Goal: Task Accomplishment & Management: Use online tool/utility

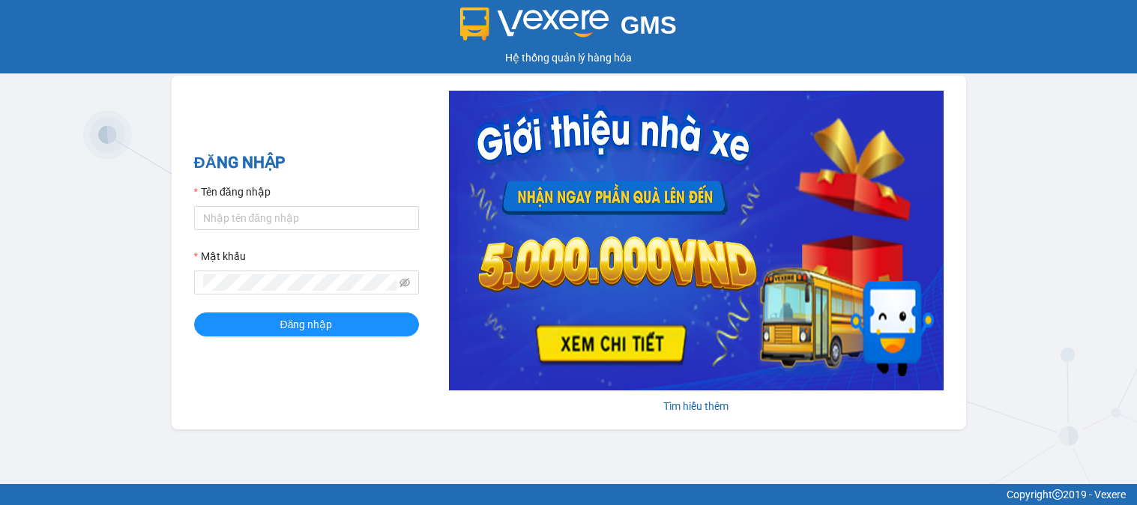
click at [294, 210] on input "Tên đăng nhập" at bounding box center [306, 218] width 225 height 24
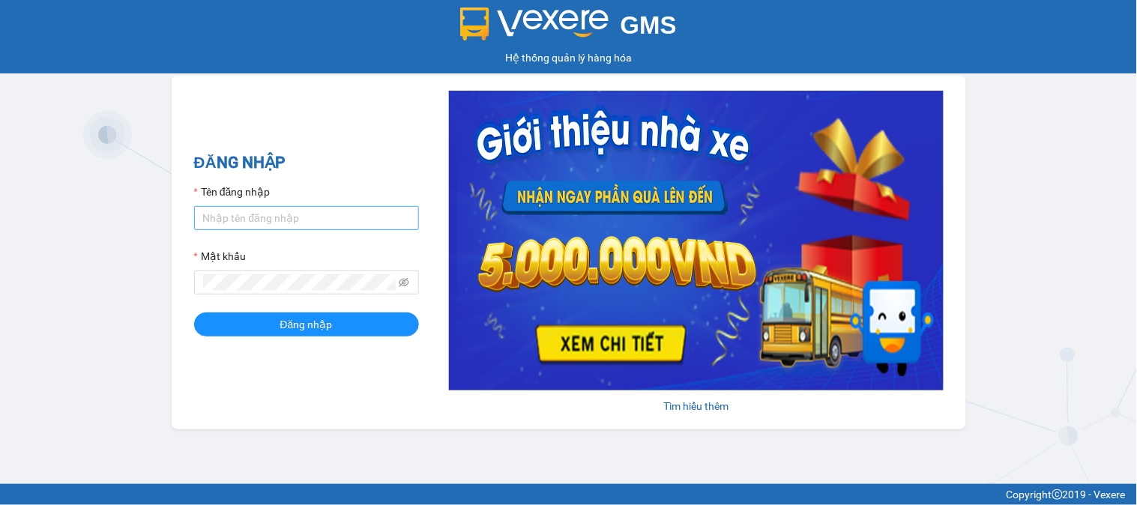
type input "kiennv_hhlc.saoviet"
click at [194, 313] on button "Đăng nhập" at bounding box center [306, 325] width 225 height 24
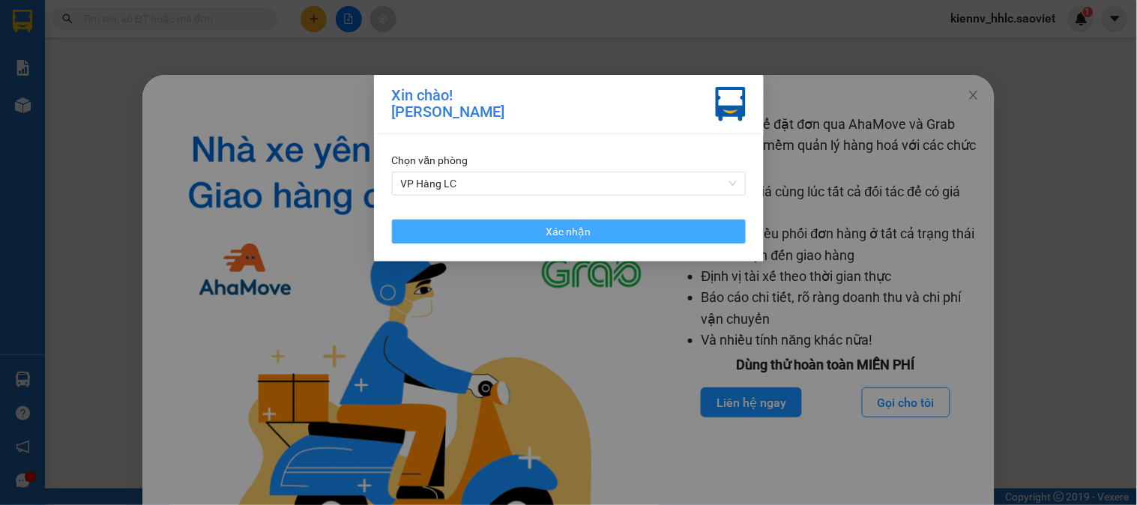
click at [484, 229] on button "Xác nhận" at bounding box center [569, 232] width 354 height 24
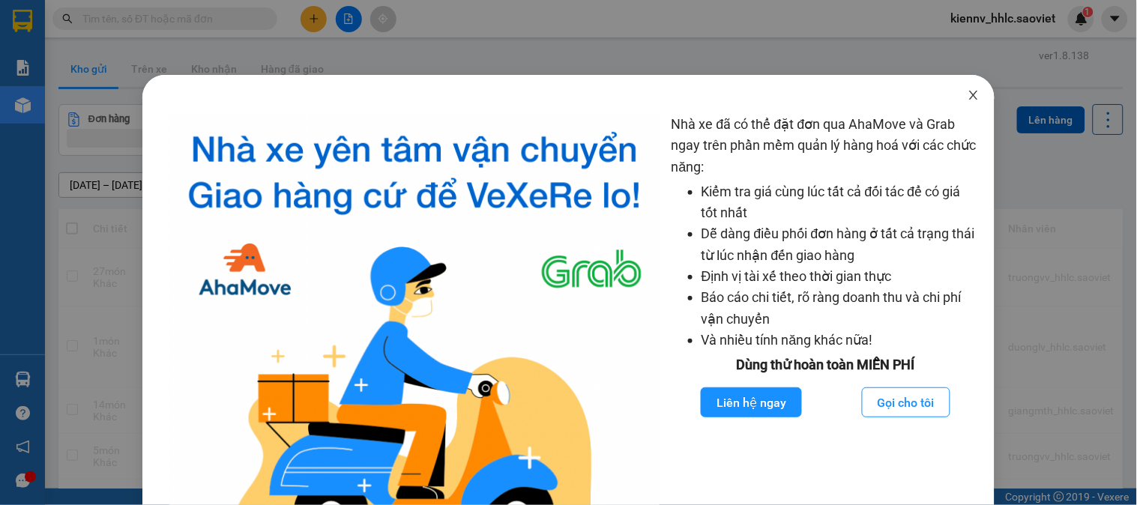
click at [969, 92] on icon "close" at bounding box center [974, 95] width 12 height 12
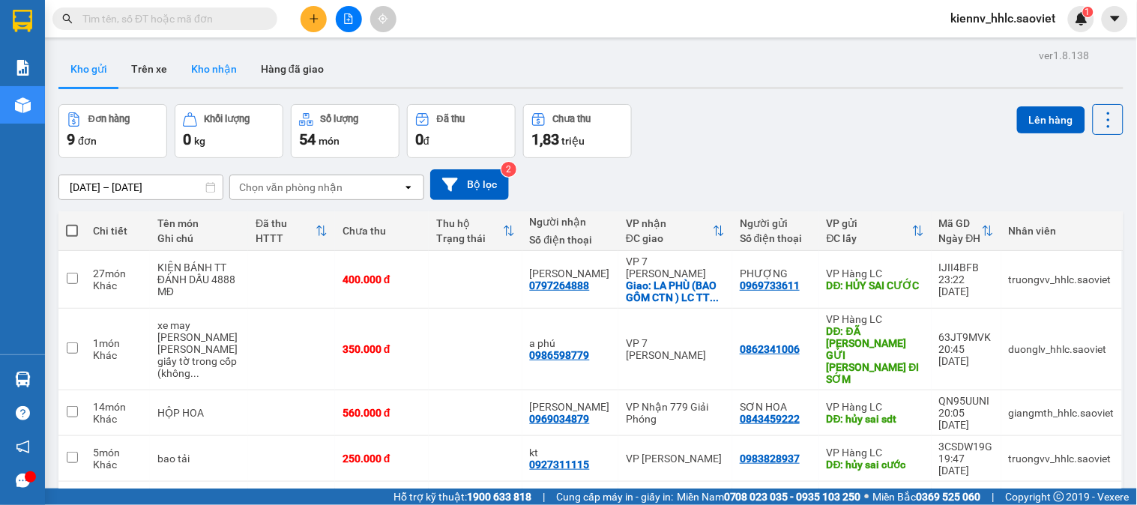
click at [201, 70] on button "Kho nhận" at bounding box center [214, 69] width 70 height 36
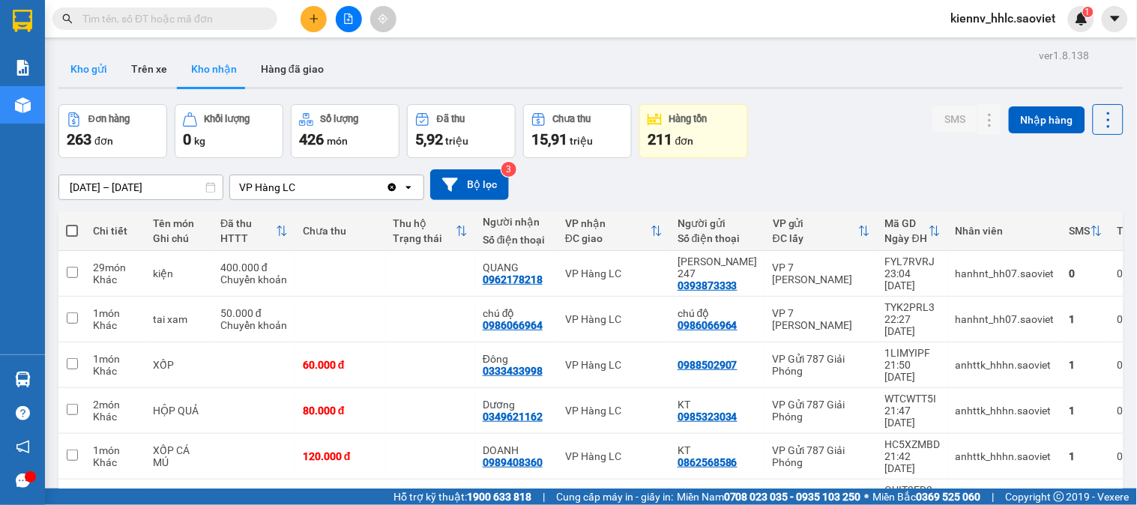
click at [76, 77] on button "Kho gửi" at bounding box center [88, 69] width 61 height 36
